Goal: Check status: Check status

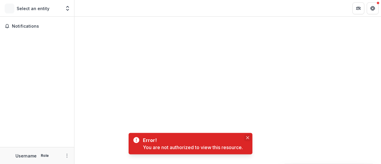
click at [249, 144] on div "Error! You are not authorized to view this resource. Error! You are not authori…" at bounding box center [190, 124] width 381 height 79
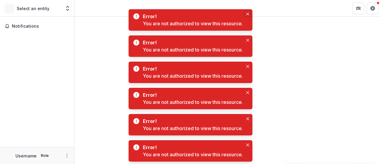
click at [248, 13] on icon "Close" at bounding box center [247, 13] width 3 height 3
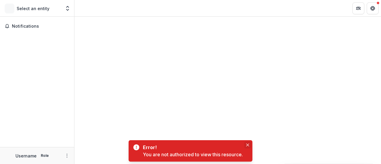
click at [248, 145] on icon "Close" at bounding box center [247, 144] width 3 height 3
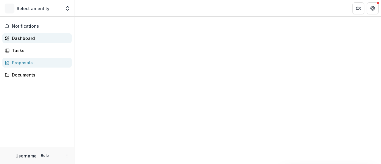
click at [16, 39] on div "Dashboard" at bounding box center [39, 38] width 55 height 6
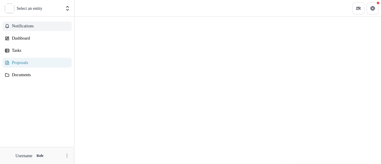
click at [38, 26] on span "Notifications" at bounding box center [40, 26] width 57 height 5
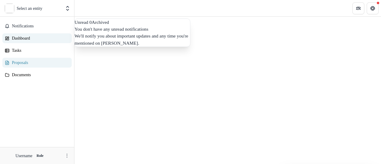
click at [25, 36] on div "Dashboard" at bounding box center [39, 38] width 55 height 6
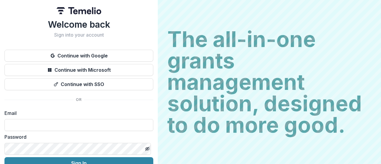
click at [240, 70] on h2 "The all-in-one grants management solution, designed to do more good." at bounding box center [269, 82] width 204 height 107
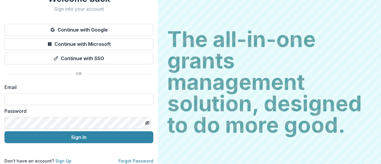
click at [172, 21] on div "The all-in-one grants management solution, designed to do more good. The all-in…" at bounding box center [269, 82] width 223 height 164
